Goal: Information Seeking & Learning: Learn about a topic

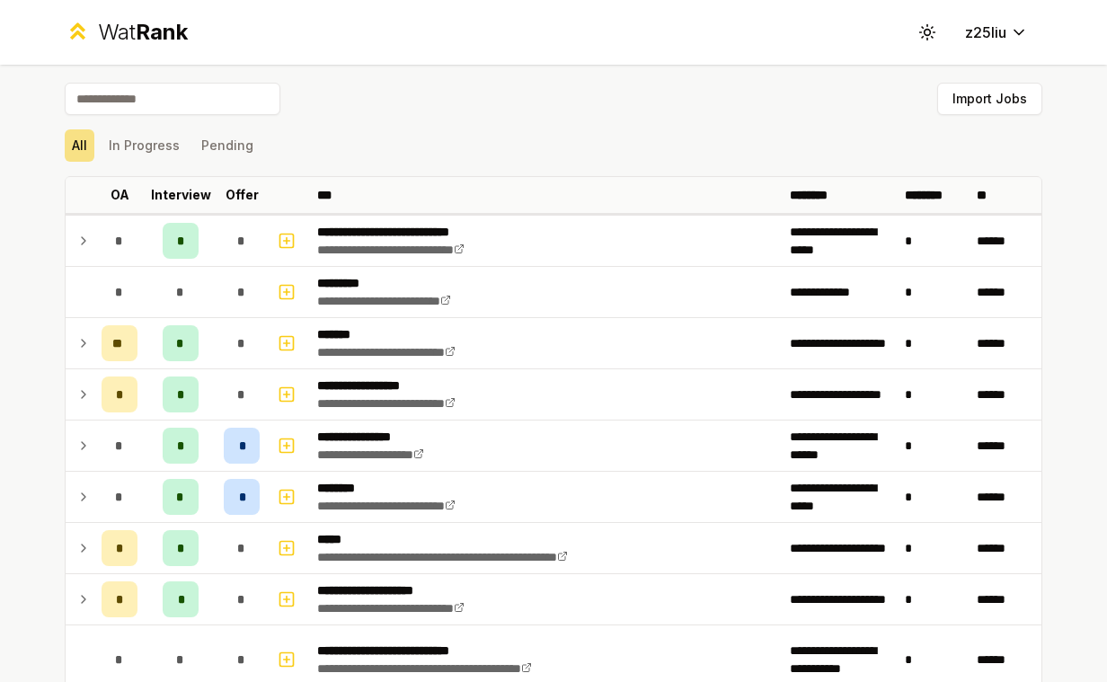
scroll to position [93, 0]
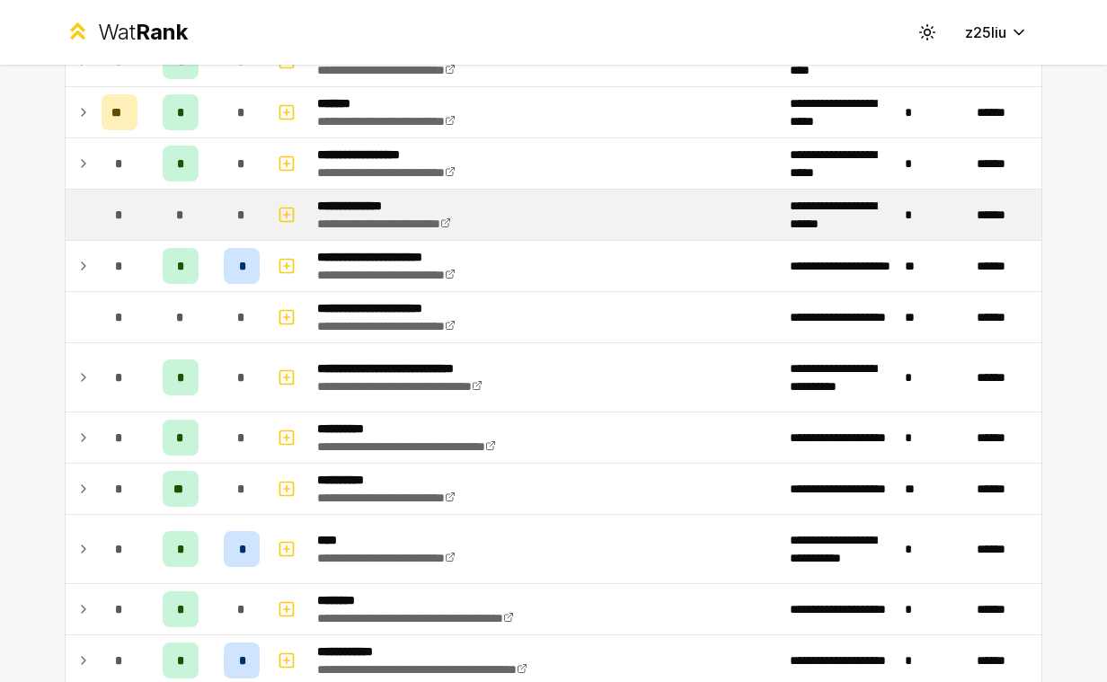
scroll to position [1393, 0]
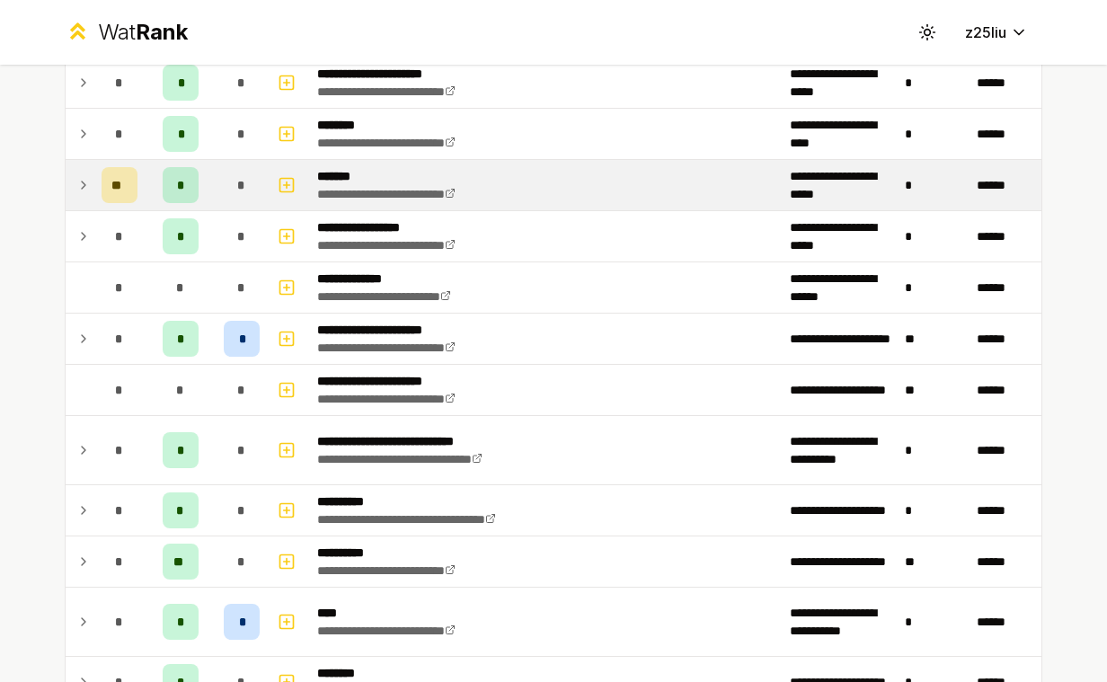
click at [99, 191] on td "**" at bounding box center [119, 185] width 50 height 50
click at [91, 184] on td at bounding box center [80, 185] width 29 height 50
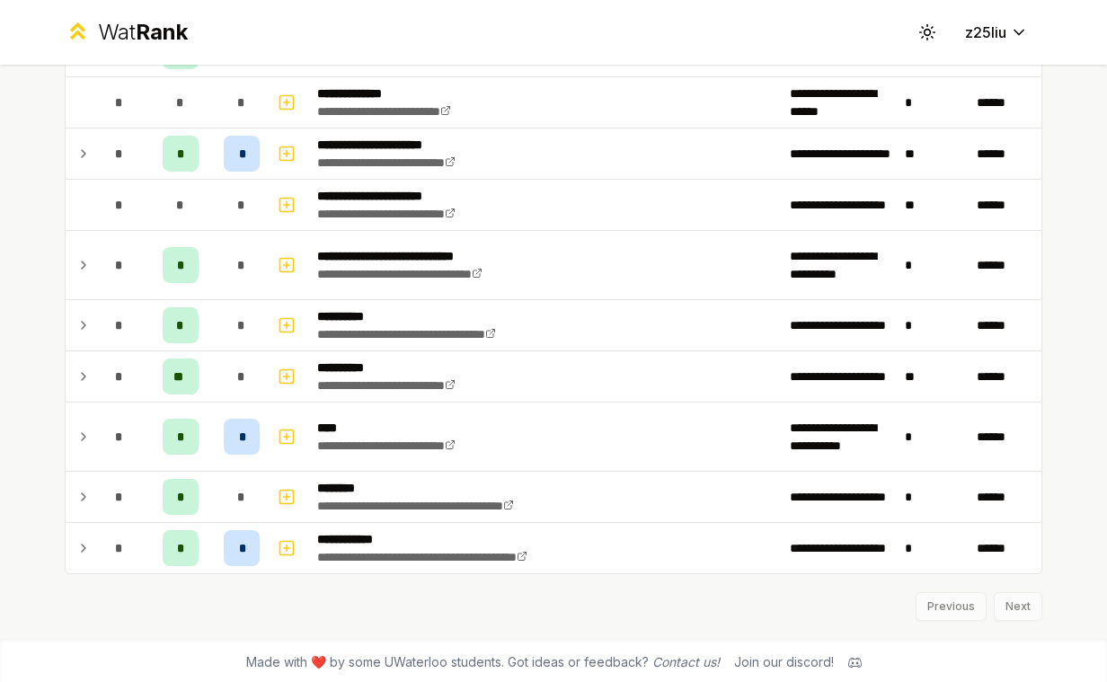
scroll to position [1581, 0]
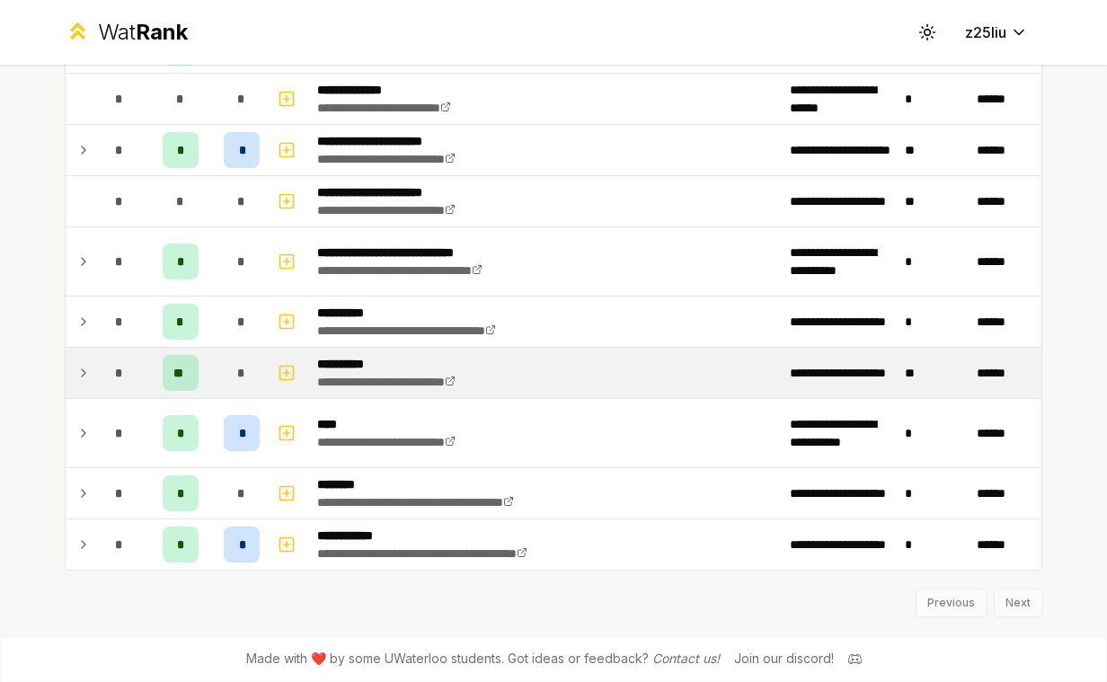
click at [110, 358] on div "*" at bounding box center [120, 373] width 36 height 36
click at [84, 376] on icon at bounding box center [83, 373] width 14 height 22
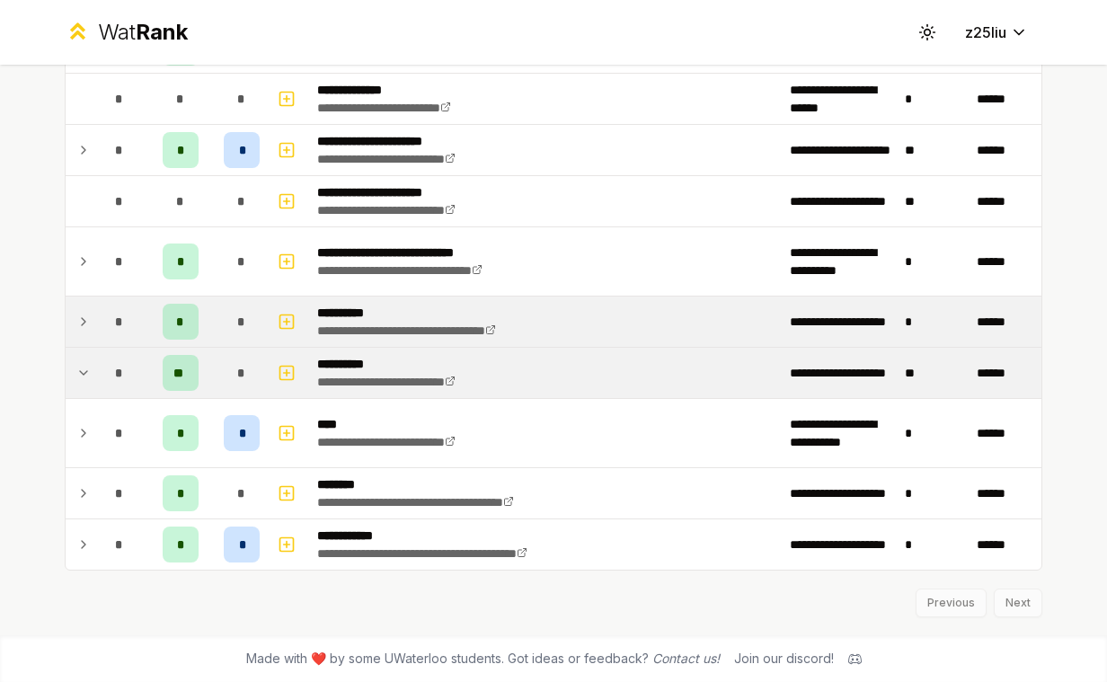
click at [86, 322] on icon at bounding box center [83, 322] width 14 height 22
